Goal: Task Accomplishment & Management: Use online tool/utility

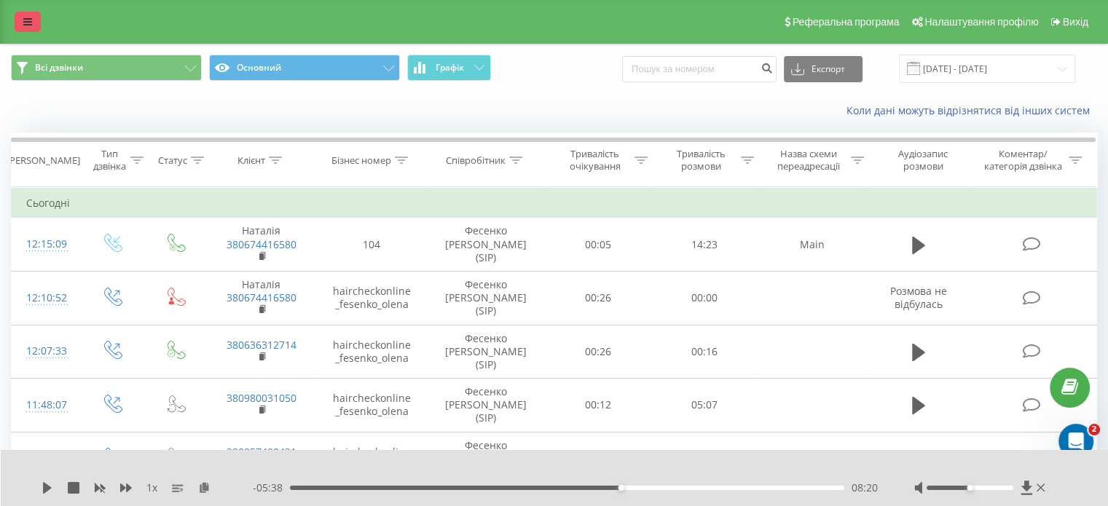
click at [28, 19] on icon at bounding box center [27, 22] width 9 height 10
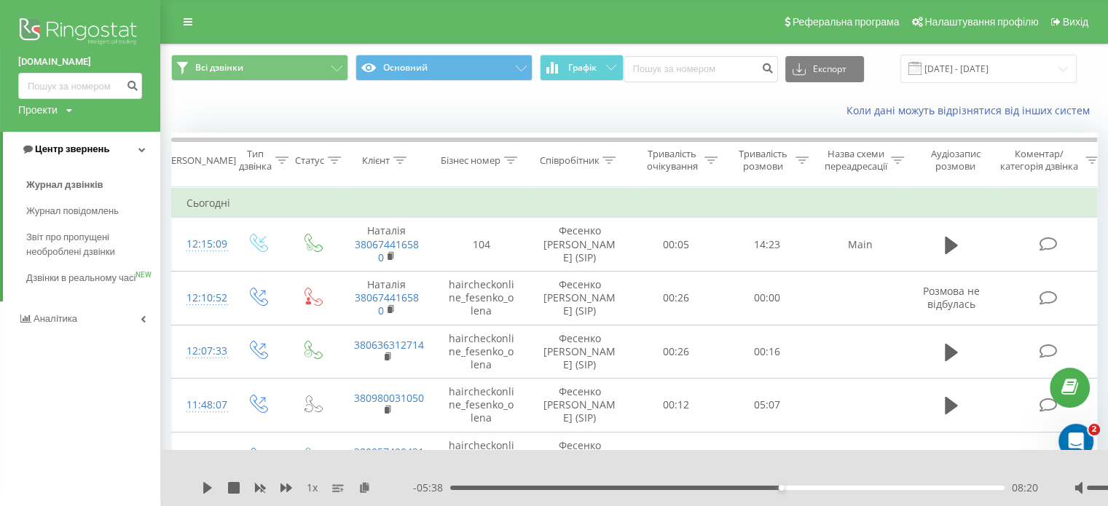
click at [64, 147] on span "Центр звернень" at bounding box center [72, 148] width 74 height 11
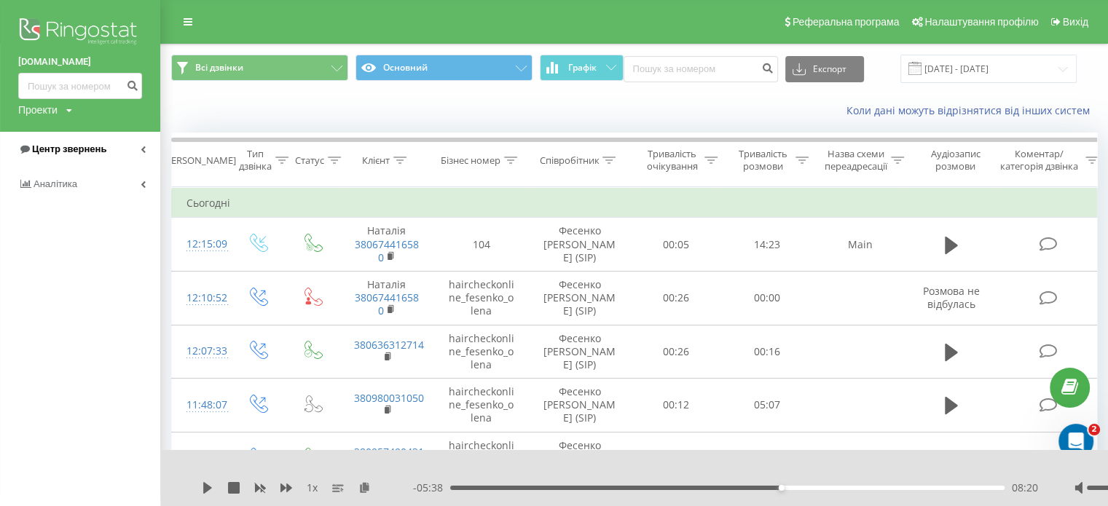
click at [66, 145] on span "Центр звернень" at bounding box center [69, 148] width 74 height 11
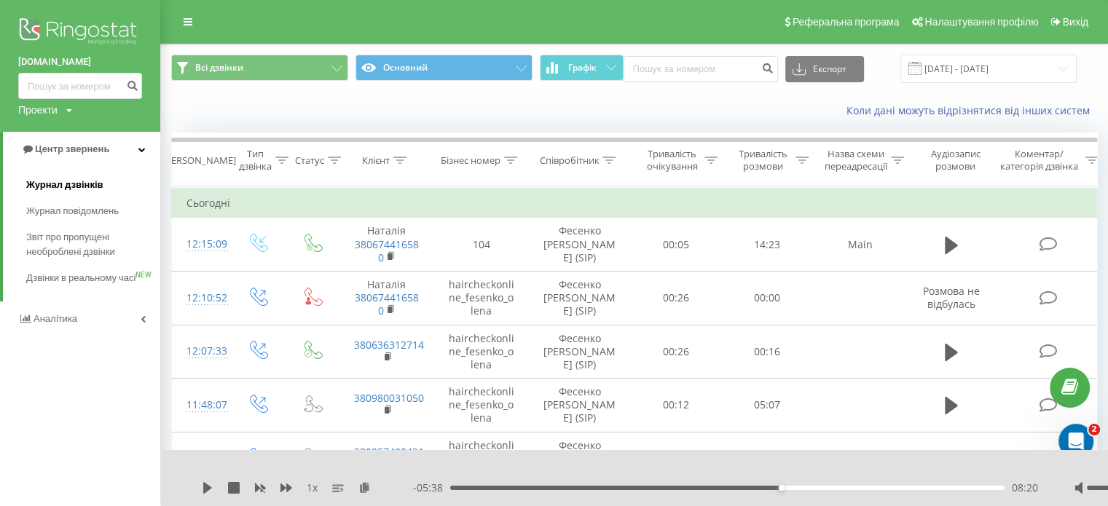
click at [67, 186] on span "Журнал дзвінків" at bounding box center [64, 185] width 77 height 15
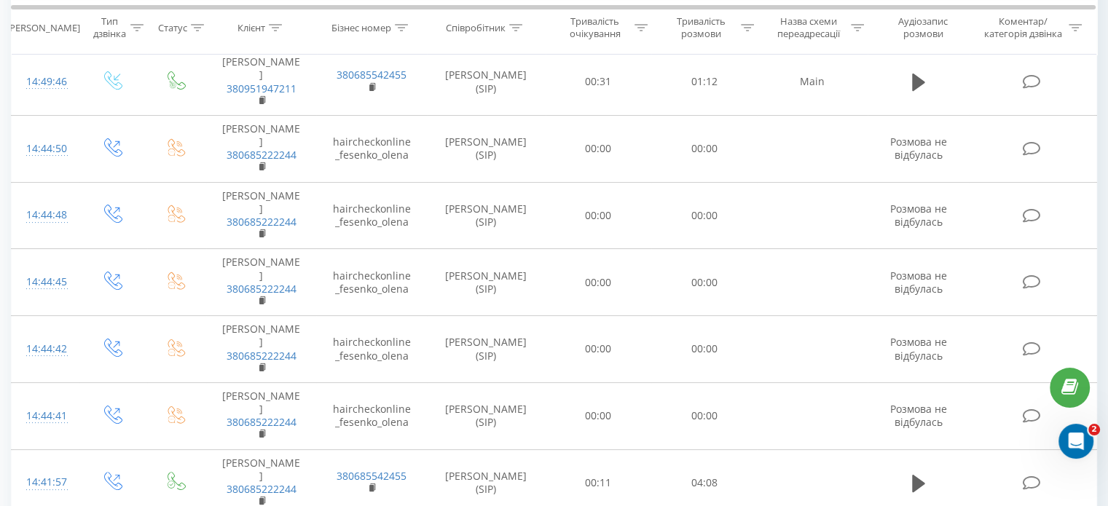
scroll to position [291, 0]
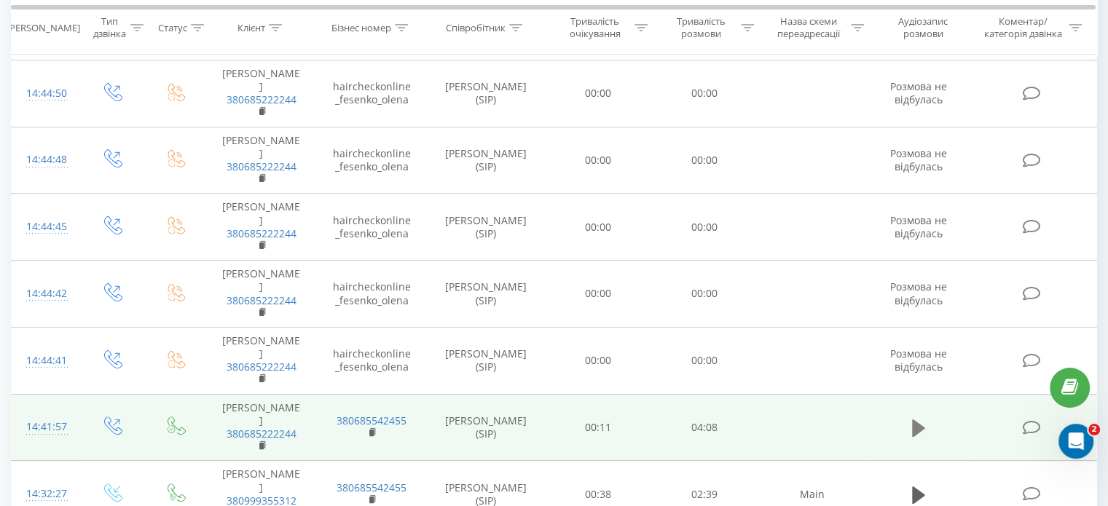
click at [918, 420] on icon at bounding box center [918, 428] width 13 height 17
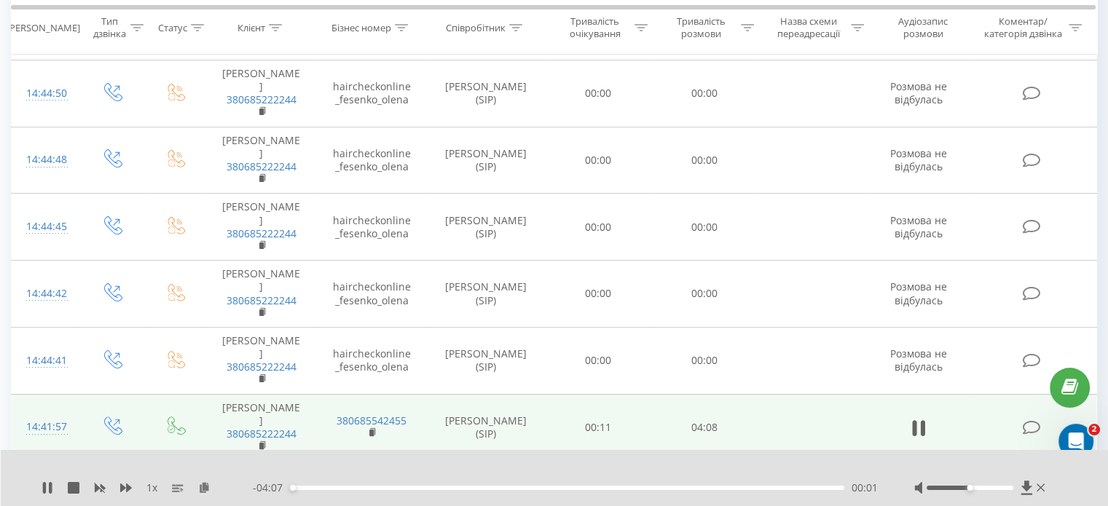
click at [658, 489] on div "00:01" at bounding box center [567, 488] width 554 height 4
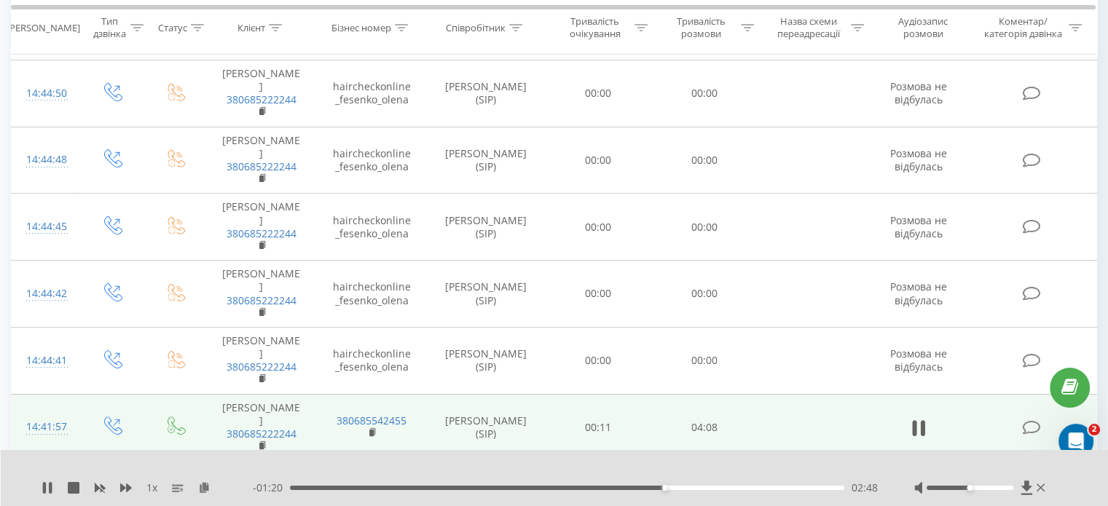
click at [643, 490] on div "- 01:20 02:48 02:48" at bounding box center [565, 488] width 625 height 15
click at [635, 489] on div "02:48" at bounding box center [567, 488] width 554 height 4
click at [615, 489] on div "02:26" at bounding box center [567, 488] width 554 height 4
click at [606, 488] on div "02:22" at bounding box center [567, 488] width 554 height 4
click at [593, 489] on div "02:22" at bounding box center [567, 488] width 554 height 4
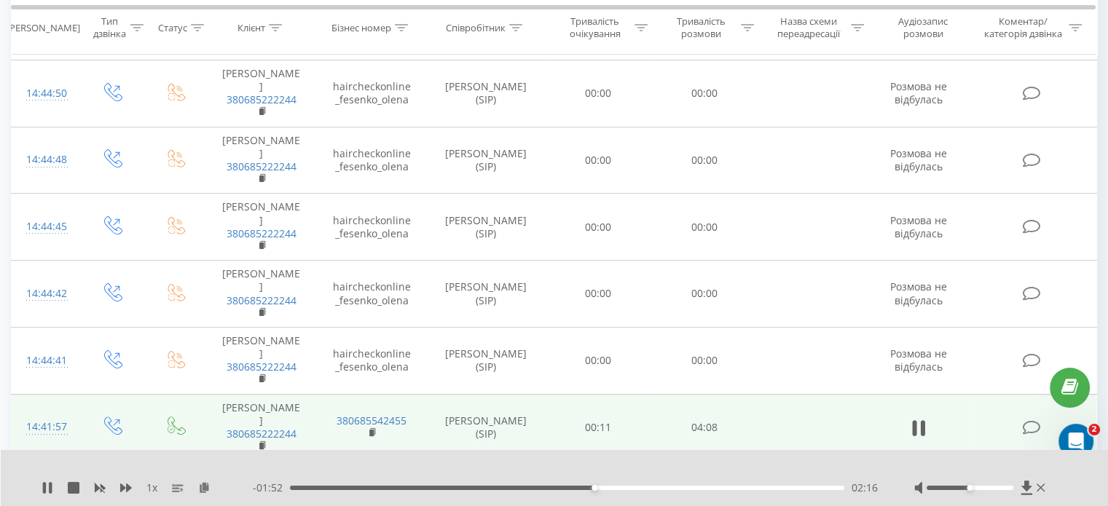
click at [581, 489] on div "02:16" at bounding box center [567, 488] width 554 height 4
click at [573, 491] on div "- 01:57 02:11 02:11" at bounding box center [565, 488] width 625 height 15
click at [566, 489] on div "02:12" at bounding box center [567, 488] width 554 height 4
click at [556, 490] on div "- 02:04 02:04 02:04" at bounding box center [565, 488] width 625 height 15
click at [556, 490] on div "- 02:03 02:05 02:05" at bounding box center [565, 488] width 625 height 15
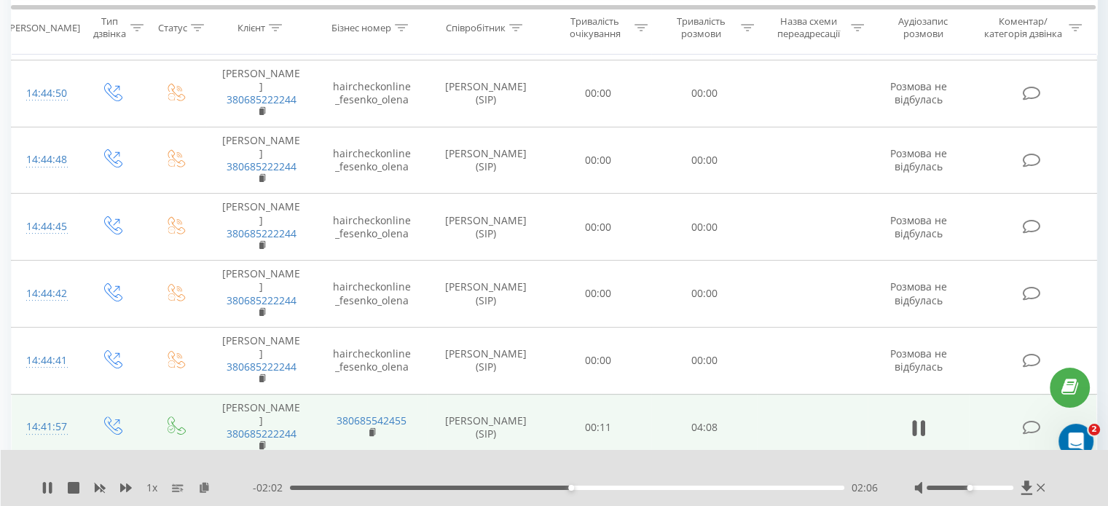
click at [557, 486] on div "02:06" at bounding box center [567, 488] width 554 height 4
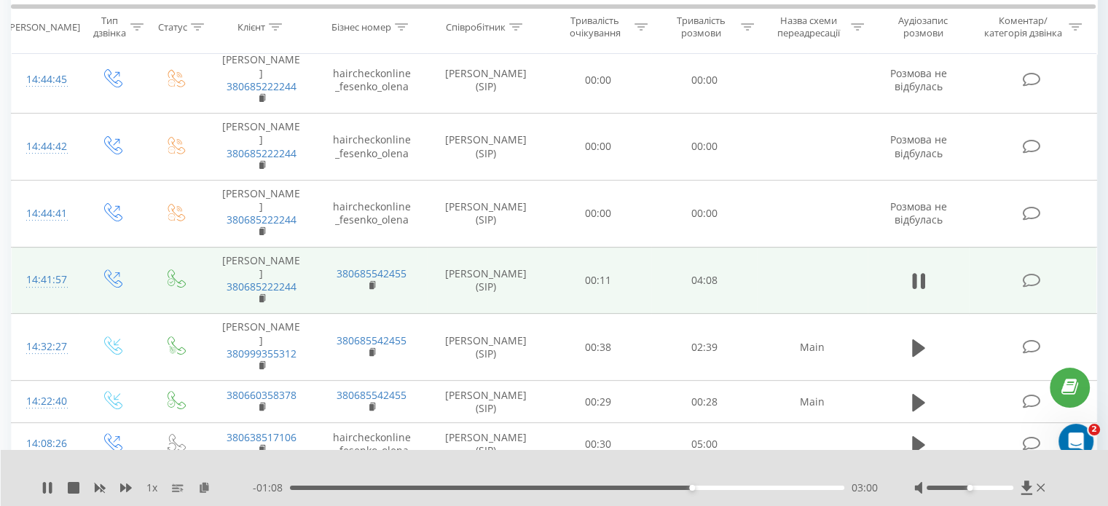
scroll to position [583, 0]
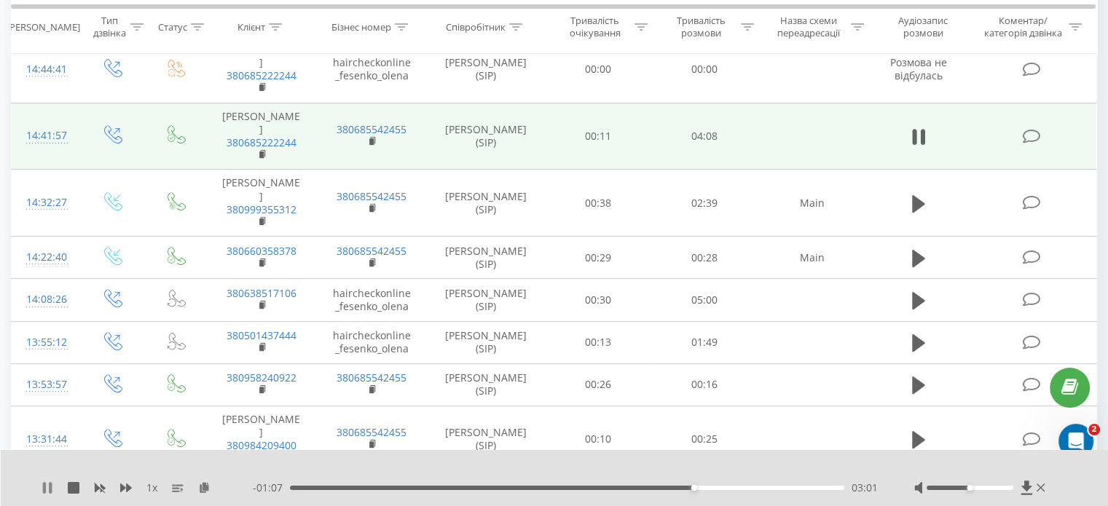
click at [49, 488] on icon at bounding box center [50, 488] width 3 height 12
